Goal: Find specific page/section: Find specific page/section

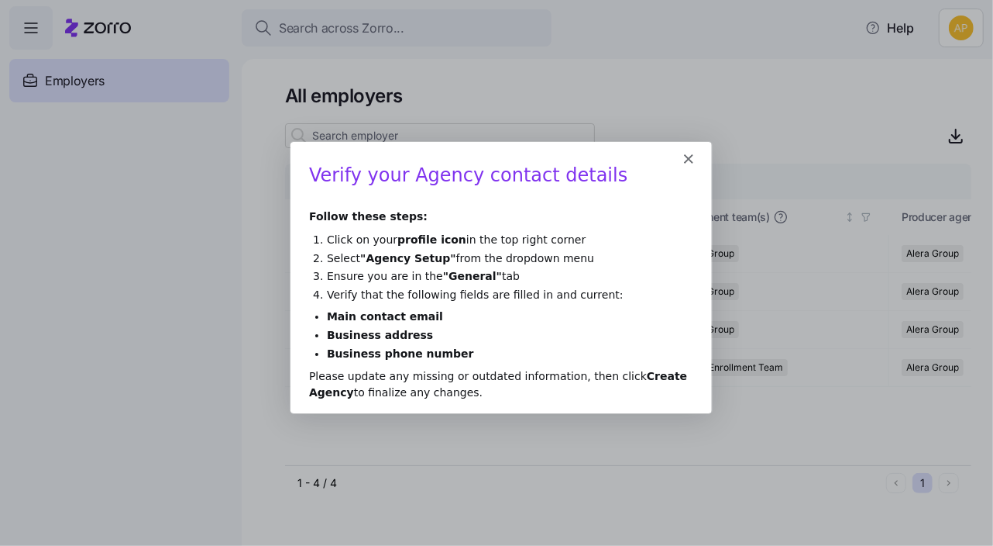
click at [686, 157] on icon "Close" at bounding box center [687, 157] width 9 height 9
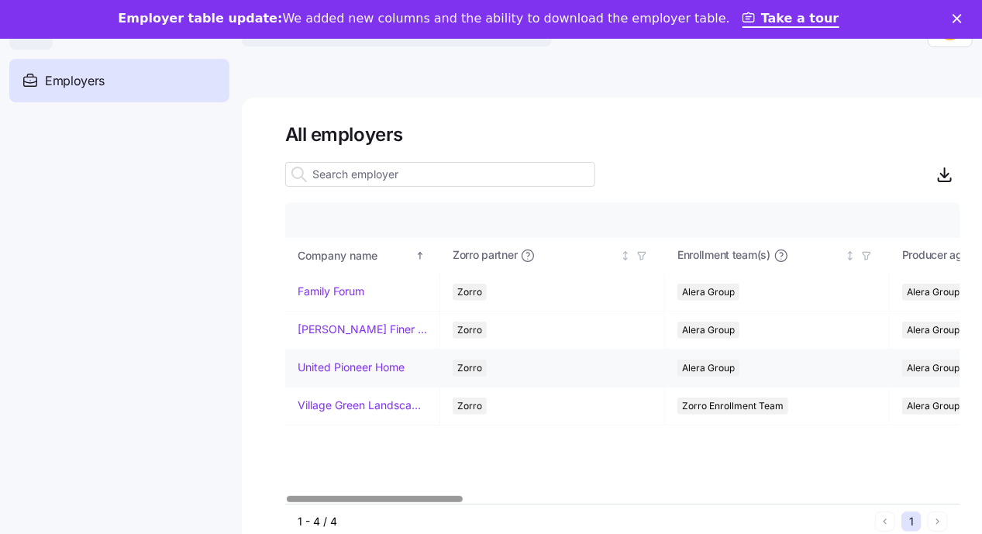
click at [333, 366] on link "United Pioneer Home" at bounding box center [351, 367] width 107 height 15
